Goal: Communication & Community: Answer question/provide support

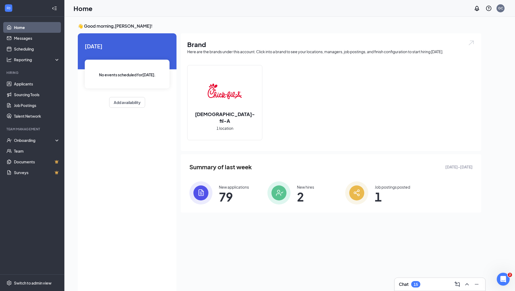
click at [436, 278] on div "Chat 15" at bounding box center [440, 284] width 91 height 13
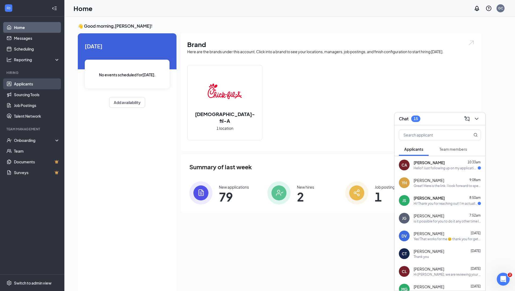
click at [25, 82] on link "Applicants" at bounding box center [37, 83] width 46 height 11
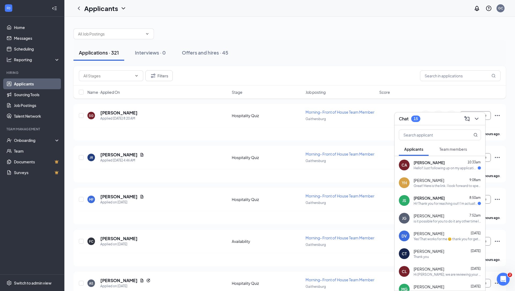
click at [477, 114] on button at bounding box center [477, 118] width 9 height 9
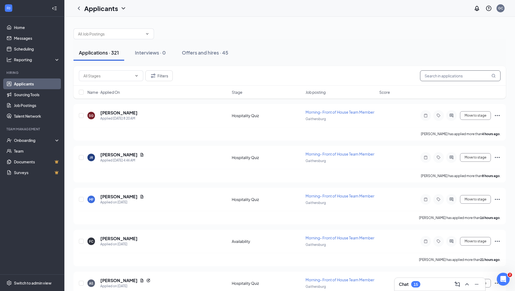
click at [441, 78] on input "text" at bounding box center [460, 75] width 81 height 11
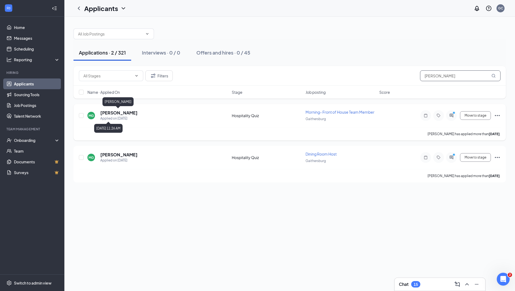
type input "[PERSON_NAME]"
click at [111, 113] on h5 "[PERSON_NAME]" at bounding box center [118, 113] width 37 height 6
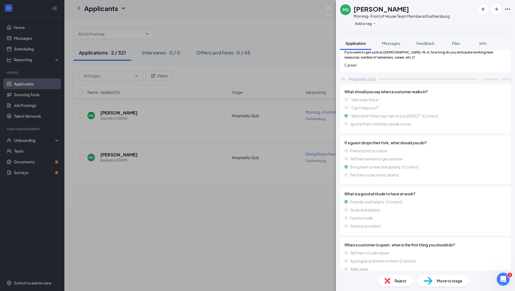
scroll to position [527, 0]
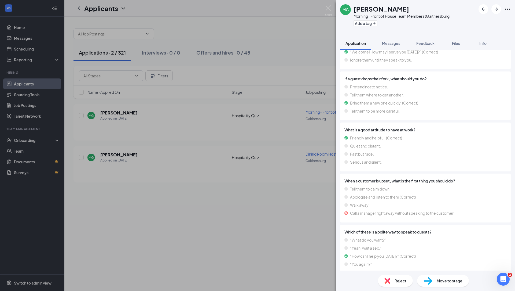
click at [398, 282] on span "Reject" at bounding box center [401, 281] width 12 height 6
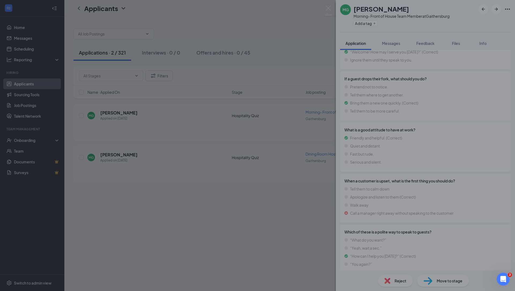
scroll to position [523, 0]
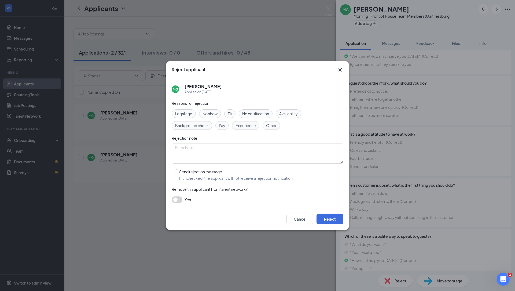
click at [194, 172] on input "Send rejection message If unchecked, the applicant will not receive a rejection…" at bounding box center [233, 175] width 122 height 12
checkbox input "true"
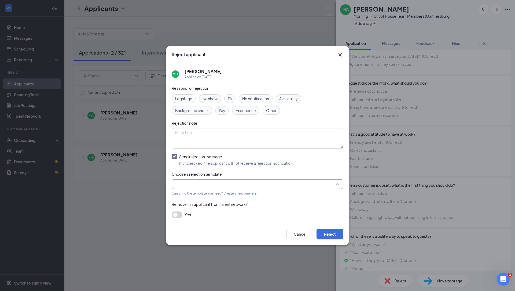
click at [208, 187] on input "search" at bounding box center [256, 183] width 162 height 9
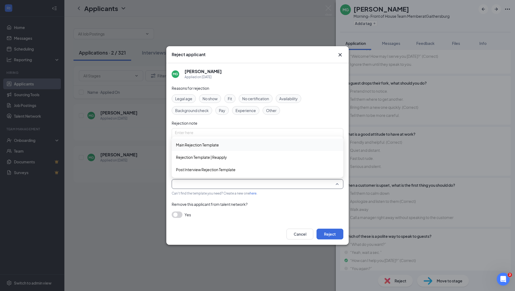
click at [219, 145] on span "Main Rejection Template" at bounding box center [257, 145] width 163 height 6
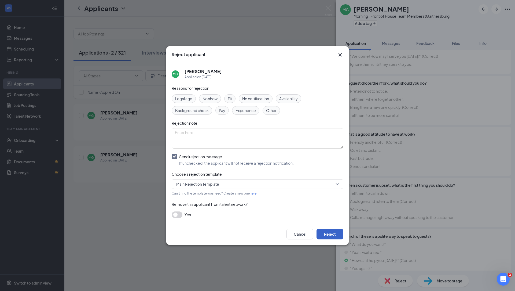
click at [338, 234] on button "Reject" at bounding box center [330, 233] width 27 height 11
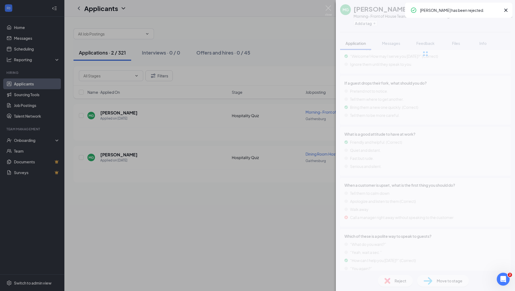
click at [113, 211] on div "MG [PERSON_NAME] Morning- Front of House Team Member at [GEOGRAPHIC_DATA] Add a…" at bounding box center [257, 145] width 515 height 291
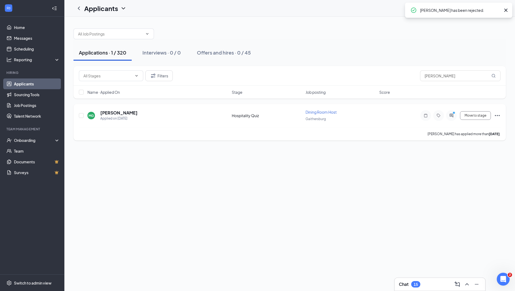
click at [114, 112] on h5 "[PERSON_NAME]" at bounding box center [118, 113] width 37 height 6
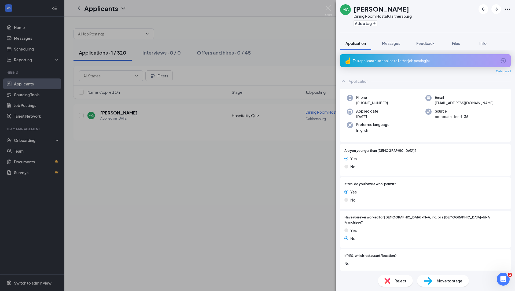
click at [395, 281] on span "Reject" at bounding box center [401, 281] width 12 height 6
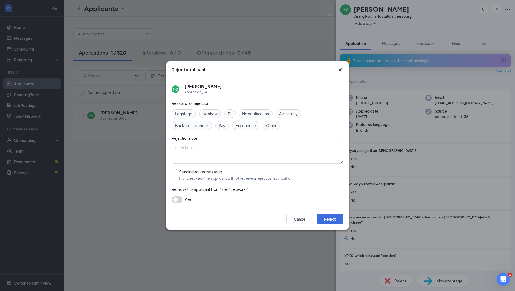
click at [201, 172] on input "Send rejection message If unchecked, the applicant will not receive a rejection…" at bounding box center [233, 175] width 122 height 12
checkbox input "true"
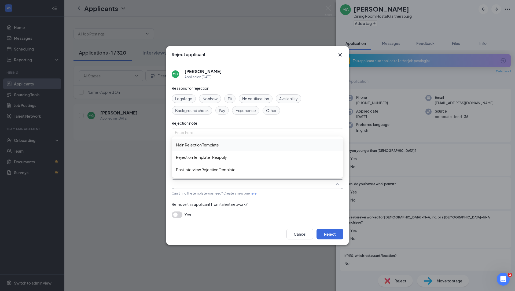
click at [202, 185] on input "search" at bounding box center [256, 183] width 162 height 9
click at [217, 147] on span "Main Rejection Template" at bounding box center [197, 145] width 43 height 6
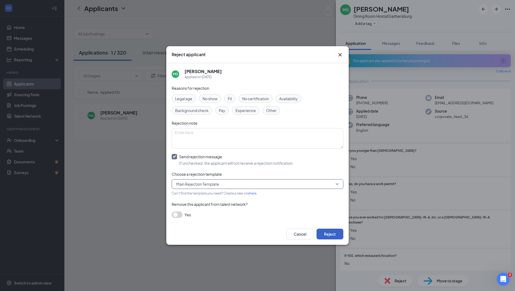
click at [335, 232] on button "Reject" at bounding box center [330, 233] width 27 height 11
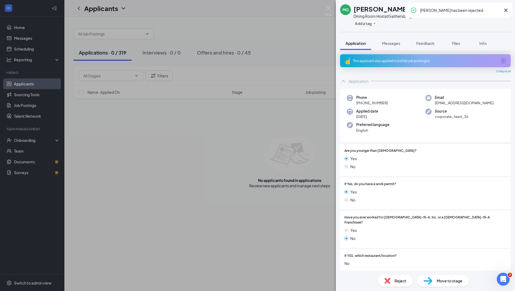
click at [135, 205] on div "MG [PERSON_NAME] Dining Room Host at [GEOGRAPHIC_DATA] Add a tag Application Me…" at bounding box center [257, 145] width 515 height 291
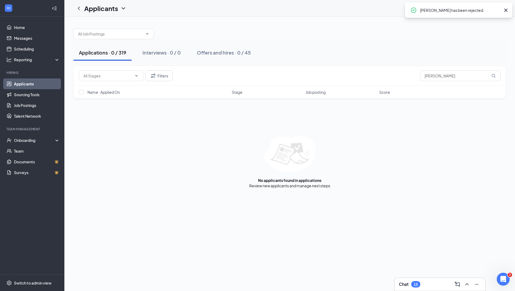
drag, startPoint x: 426, startPoint y: 288, endPoint x: 427, endPoint y: 268, distance: 20.2
click at [426, 288] on div "Chat 15" at bounding box center [440, 284] width 82 height 9
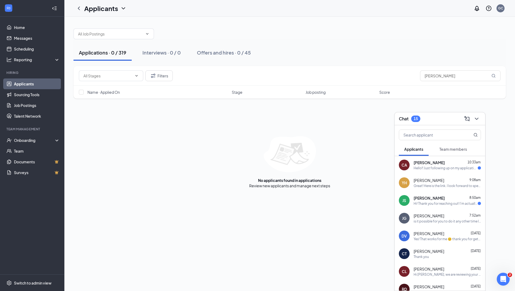
click at [448, 172] on div "CA [PERSON_NAME] 10:33am Hello!! Just following up on my application. Thank you…" at bounding box center [440, 165] width 91 height 18
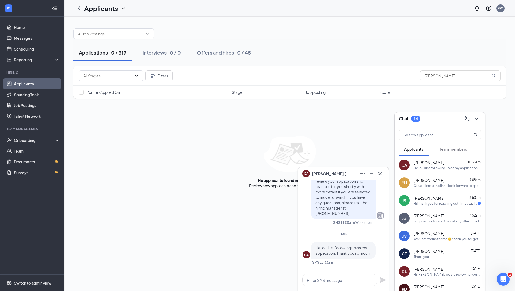
click at [446, 203] on div "Hi! Thank you for reaching out! I’m actually still working with [DEMOGRAPHIC_DA…" at bounding box center [446, 203] width 64 height 5
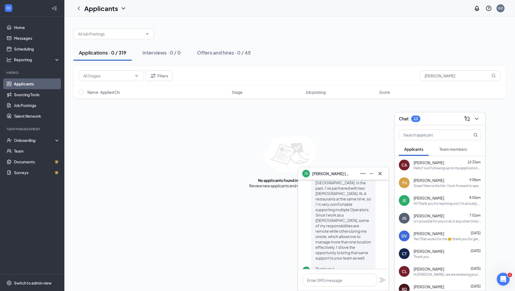
scroll to position [-16, 0]
click at [325, 283] on textarea at bounding box center [340, 279] width 75 height 13
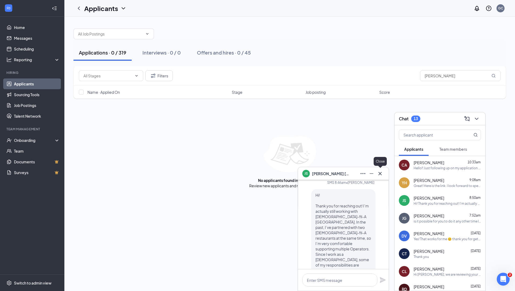
click at [382, 173] on icon "Cross" at bounding box center [380, 173] width 6 height 6
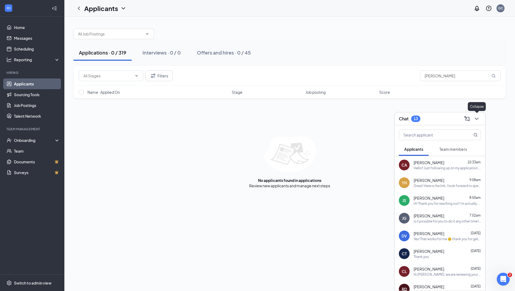
click at [476, 121] on icon "ChevronDown" at bounding box center [477, 118] width 6 height 6
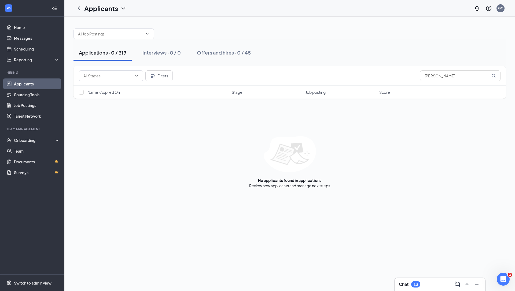
click at [41, 85] on link "Applicants" at bounding box center [37, 83] width 46 height 11
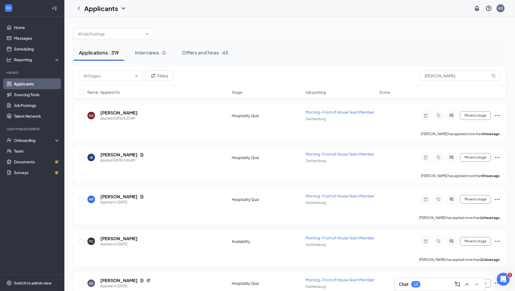
click at [431, 281] on div "Chat 13" at bounding box center [440, 284] width 82 height 9
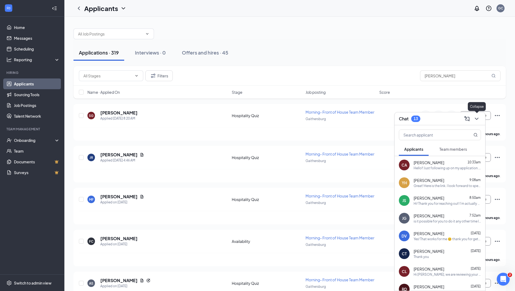
click at [478, 119] on icon "ChevronDown" at bounding box center [477, 118] width 6 height 6
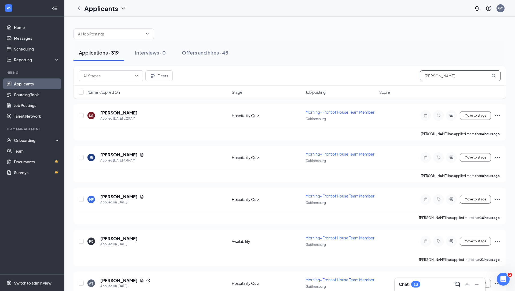
drag, startPoint x: 442, startPoint y: 76, endPoint x: 410, endPoint y: 71, distance: 33.1
click at [410, 71] on div "Filters [PERSON_NAME]" at bounding box center [290, 75] width 422 height 11
click at [409, 286] on h3 "Chat" at bounding box center [404, 284] width 10 height 6
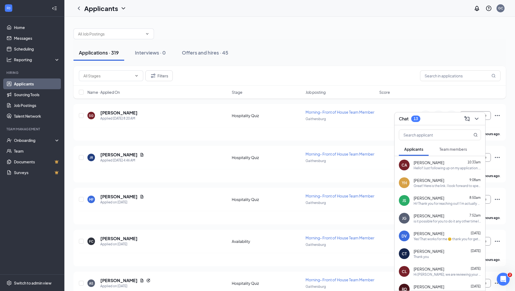
click at [439, 183] on div "[PERSON_NAME] 9:08am Great! Here is the link. I look forward to speaking with y…" at bounding box center [447, 182] width 67 height 10
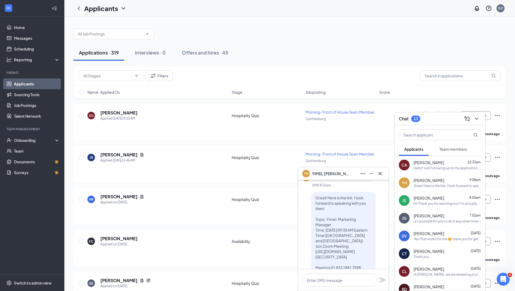
scroll to position [-19, 0]
click at [442, 203] on div "Hi! Thank you for reaching out! I’m actually still working with [DEMOGRAPHIC_DA…" at bounding box center [447, 203] width 67 height 5
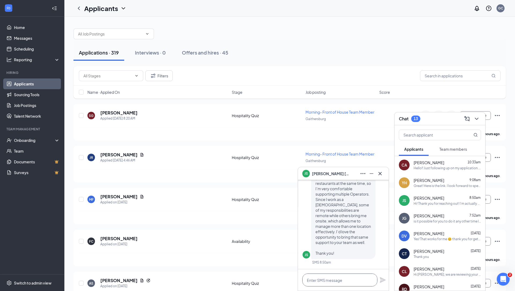
click at [335, 283] on textarea at bounding box center [340, 279] width 75 height 13
type textarea "Great! I would love to hear more about your experience."
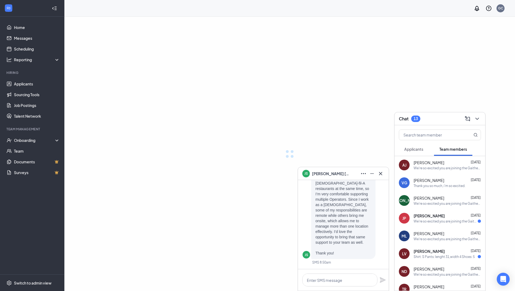
click at [382, 174] on icon "Cross" at bounding box center [380, 173] width 3 height 3
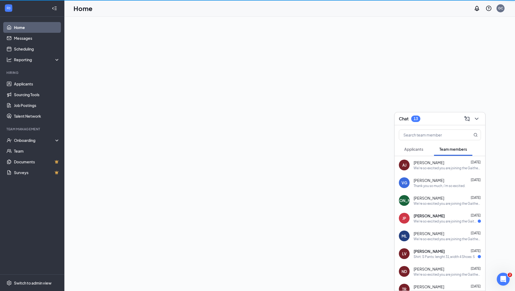
click at [418, 149] on span "Applicants" at bounding box center [414, 149] width 19 height 5
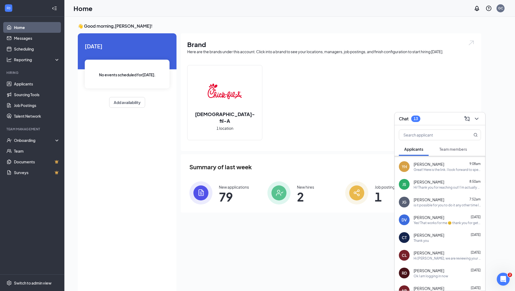
scroll to position [19, 0]
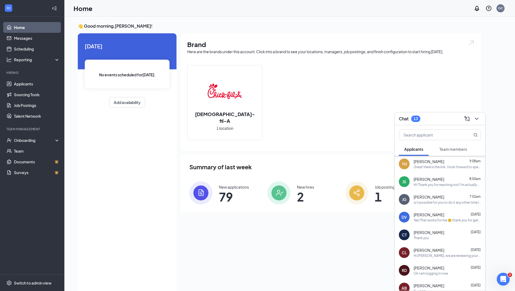
click at [437, 233] on span "[PERSON_NAME]" at bounding box center [429, 232] width 31 height 5
click at [331, 275] on textarea at bounding box center [340, 279] width 75 height 13
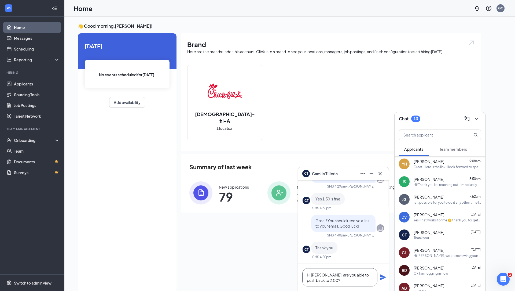
type textarea "Hi [PERSON_NAME], are you able to push back to 2:00?"
click at [382, 277] on icon "Plane" at bounding box center [383, 277] width 6 height 6
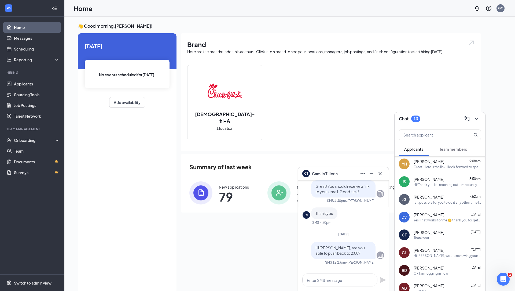
click at [443, 214] on div "Drew Vazquez Aug 25" at bounding box center [447, 214] width 67 height 5
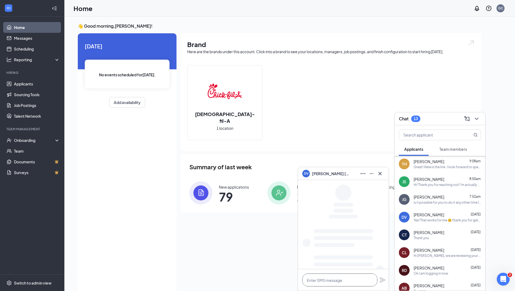
click at [337, 281] on textarea at bounding box center [340, 279] width 75 height 13
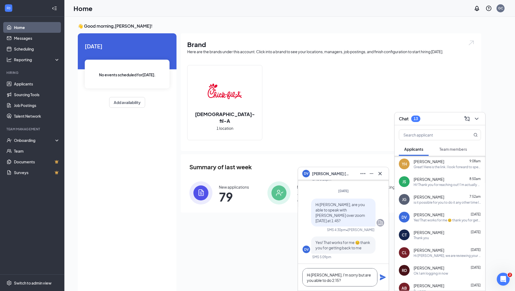
type textarea "Hi Drew, I'm sorry but are you able to do 2:15?"
click at [381, 277] on icon "Plane" at bounding box center [383, 277] width 6 height 6
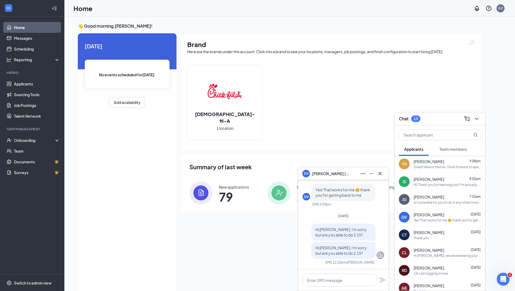
scroll to position [0, 0]
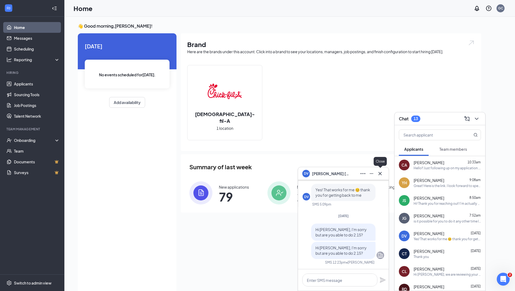
click at [378, 175] on icon "Cross" at bounding box center [380, 173] width 6 height 6
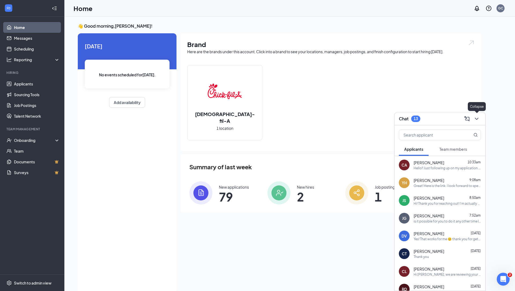
click at [481, 118] on button at bounding box center [477, 118] width 9 height 9
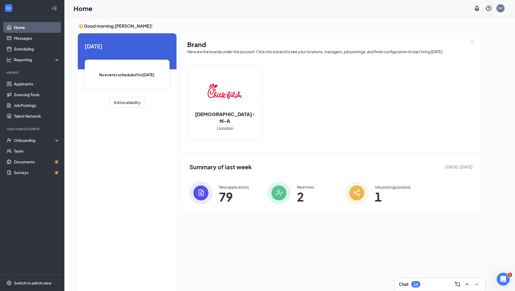
click at [432, 282] on div "Chat 14" at bounding box center [440, 284] width 82 height 9
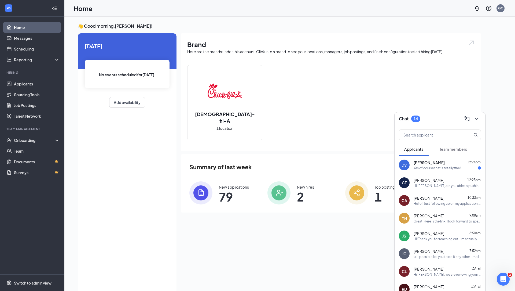
click at [434, 169] on div "Yes of course that’s totally fine !" at bounding box center [438, 168] width 48 height 5
click at [328, 280] on textarea at bounding box center [340, 279] width 75 height 13
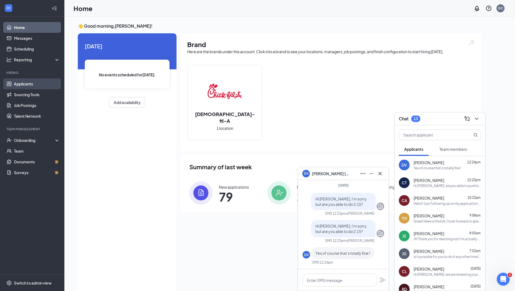
click at [28, 85] on link "Applicants" at bounding box center [37, 83] width 46 height 11
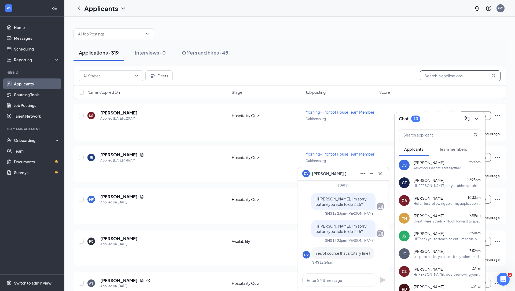
click at [446, 77] on input "text" at bounding box center [460, 75] width 81 height 11
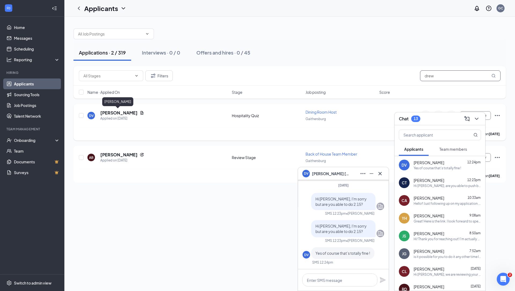
type input "drew"
click at [112, 112] on h5 "[PERSON_NAME]" at bounding box center [118, 113] width 37 height 6
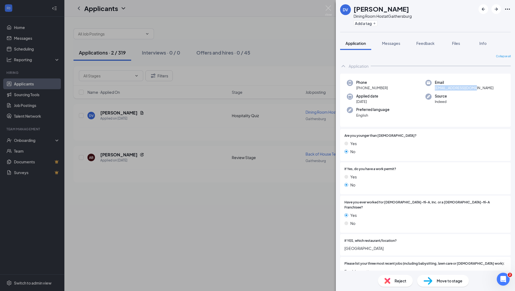
drag, startPoint x: 480, startPoint y: 87, endPoint x: 433, endPoint y: 88, distance: 46.7
click at [433, 88] on div "Email drewvq2904@gmail.com" at bounding box center [465, 85] width 79 height 11
copy span "drewvq2904@gmail.com"
click at [391, 42] on span "Messages" at bounding box center [391, 43] width 18 height 5
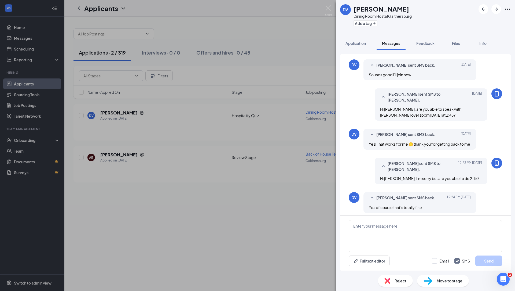
scroll to position [185, 0]
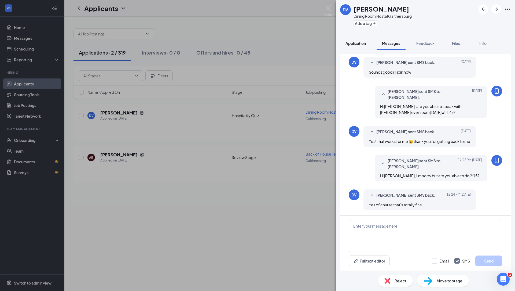
click at [360, 41] on span "Application" at bounding box center [356, 43] width 20 height 5
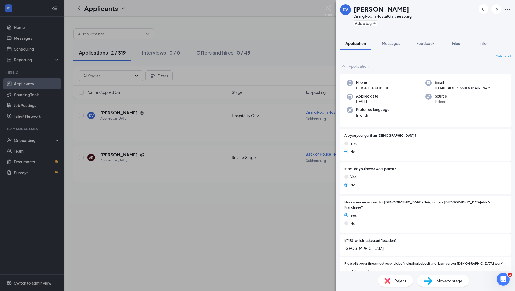
drag, startPoint x: 391, startPoint y: 88, endPoint x: 361, endPoint y: 88, distance: 29.3
click at [361, 88] on div "Phone +1 (240) 503-4405" at bounding box center [386, 85] width 79 height 11
copy span "(240) 503-4405"
click at [284, 223] on div "DV Drew Vazquez Dining Room Host at Gaithersburg Add a tag Application Messages…" at bounding box center [257, 145] width 515 height 291
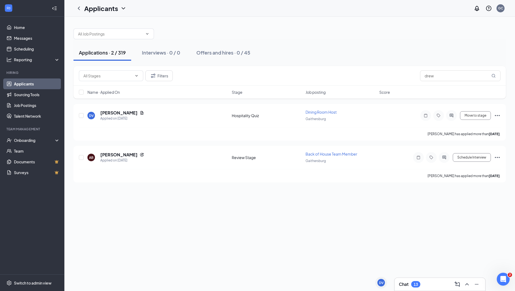
click at [423, 287] on div "Chat 13" at bounding box center [440, 284] width 82 height 9
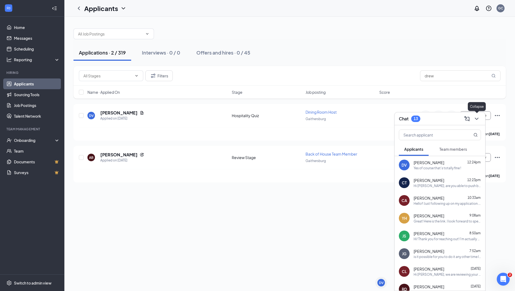
click at [476, 119] on icon "ChevronDown" at bounding box center [477, 118] width 6 height 6
